Goal: Use online tool/utility: Utilize a website feature to perform a specific function

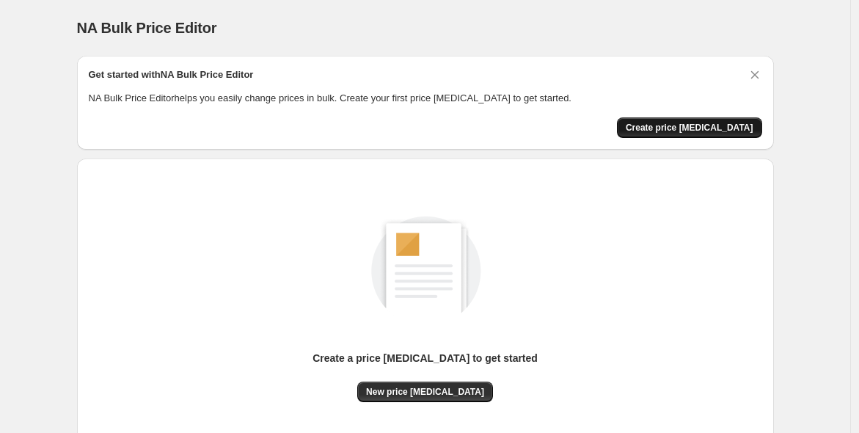
click at [688, 128] on span "Create price [MEDICAL_DATA]" at bounding box center [690, 128] width 128 height 12
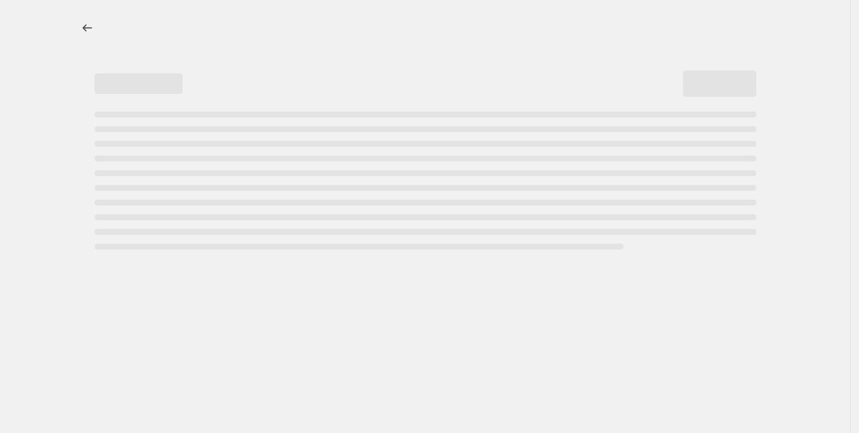
select select "percentage"
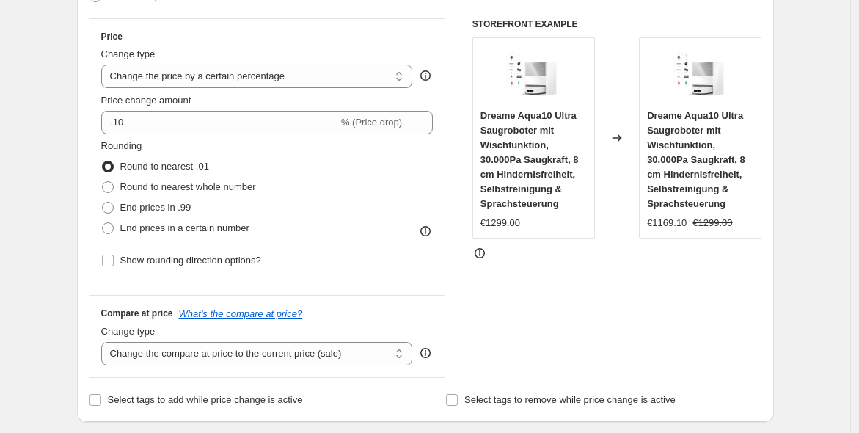
scroll to position [271, 0]
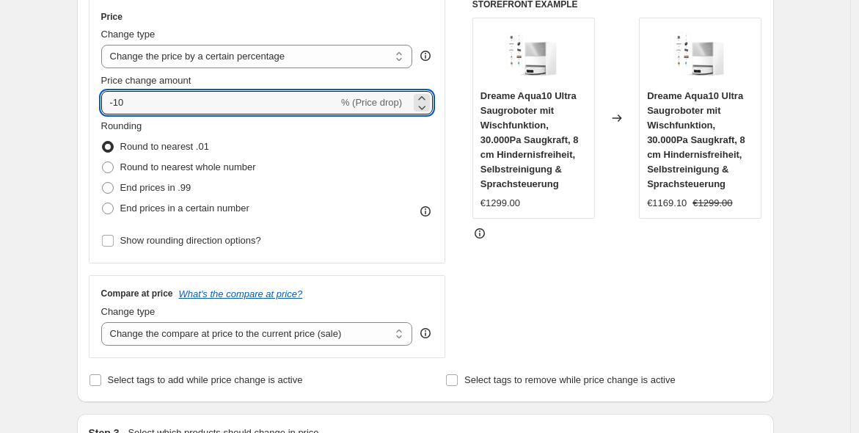
drag, startPoint x: 177, startPoint y: 102, endPoint x: 117, endPoint y: 120, distance: 62.2
click at [117, 120] on div "Price Change type Change the price to a certain amount Change the price by a ce…" at bounding box center [267, 131] width 332 height 240
type input "-25"
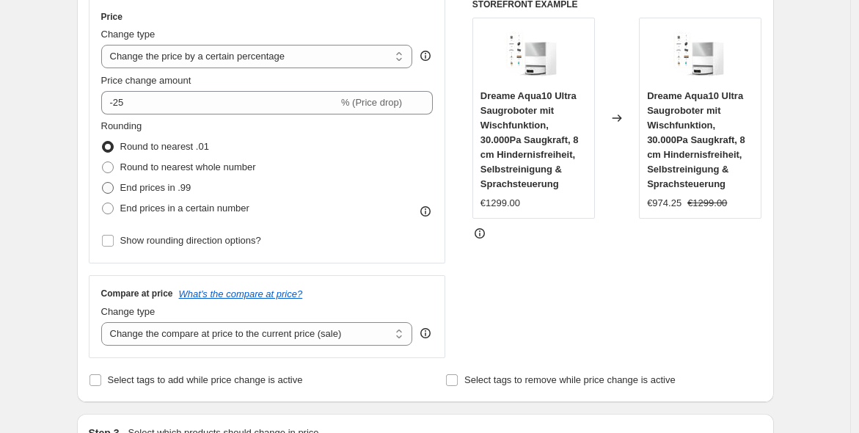
click at [176, 181] on span "End prices in .99" at bounding box center [155, 188] width 71 height 15
click at [103, 182] on input "End prices in .99" at bounding box center [102, 182] width 1 height 1
radio input "true"
click at [517, 275] on div "STOREFRONT EXAMPLE Dreame Aqua10 Ultra Saugroboter mit Wischfunktion, 30.000Pa …" at bounding box center [618, 179] width 290 height 360
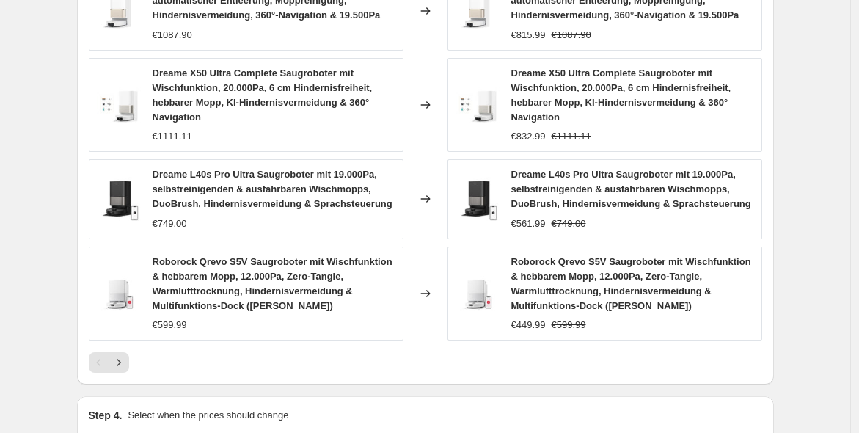
scroll to position [1156, 0]
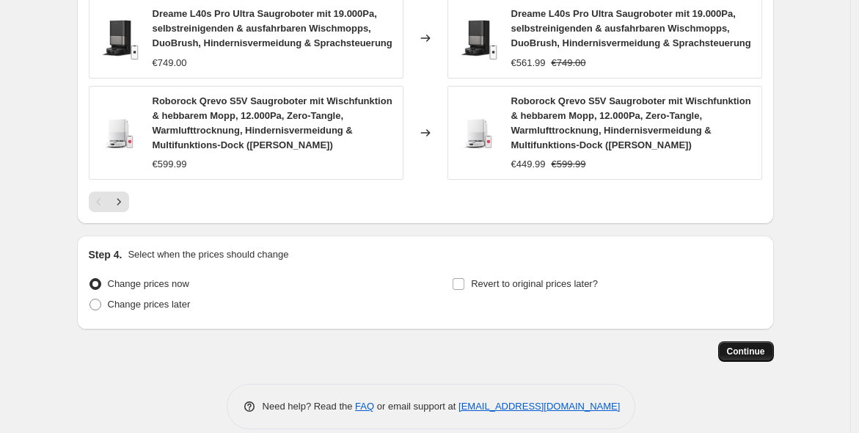
click at [757, 346] on span "Continue" at bounding box center [746, 352] width 38 height 12
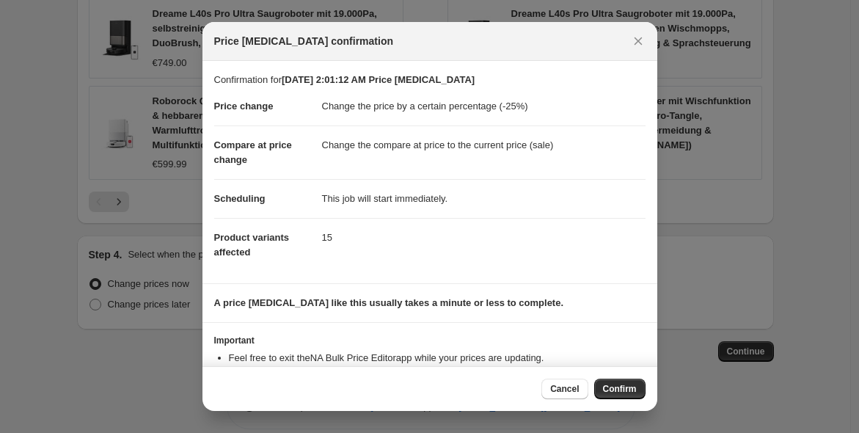
click at [616, 379] on button "Confirm" at bounding box center [619, 389] width 51 height 21
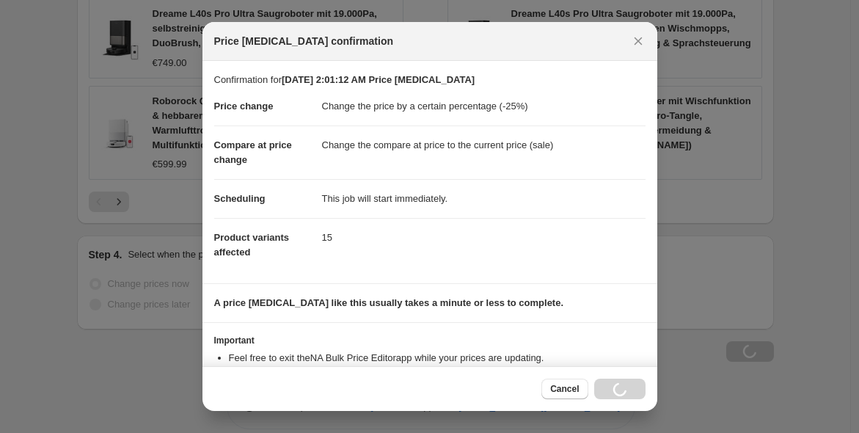
scroll to position [1156, 0]
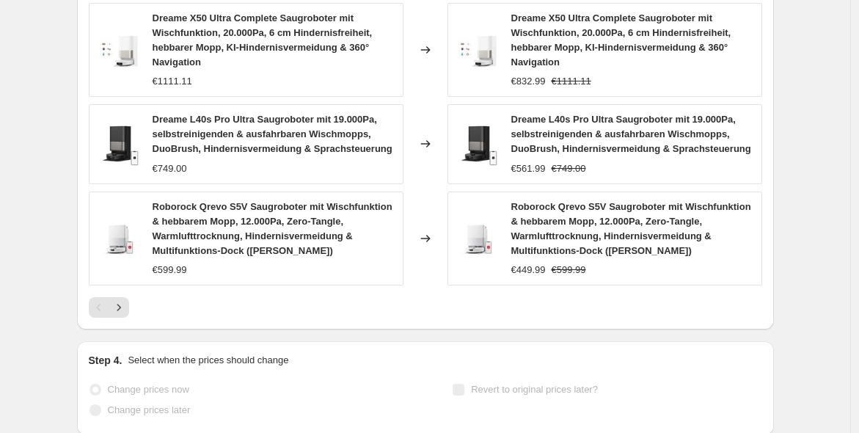
select select "percentage"
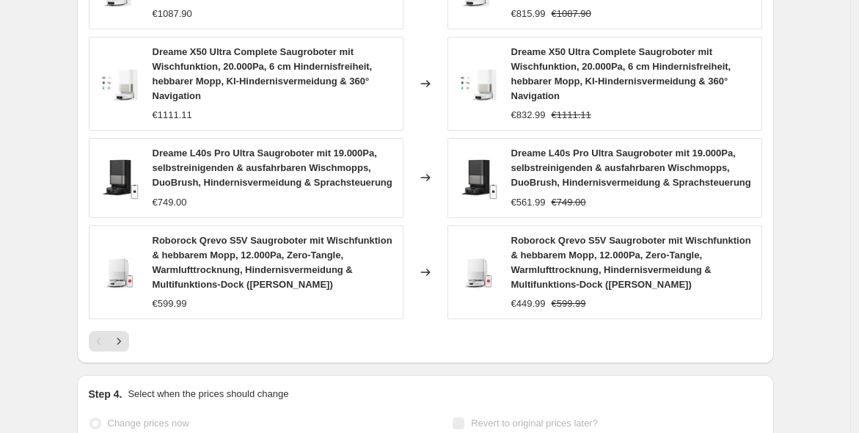
scroll to position [0, 0]
